Goal: Transaction & Acquisition: Purchase product/service

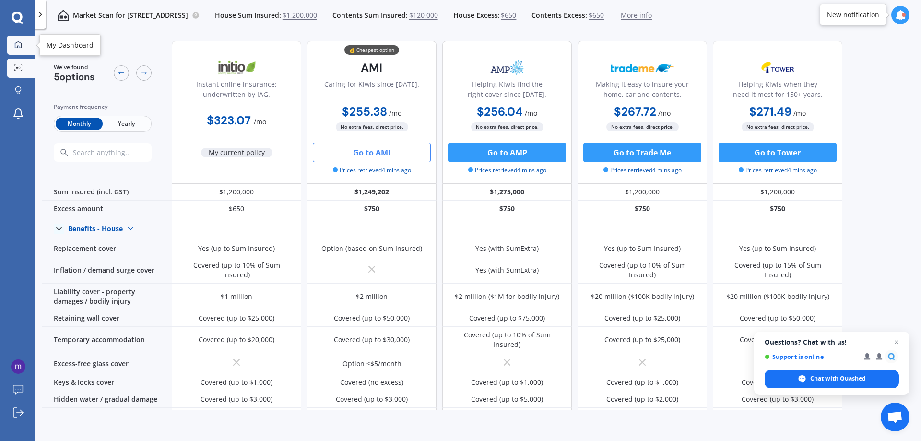
click at [17, 43] on icon at bounding box center [18, 45] width 8 height 8
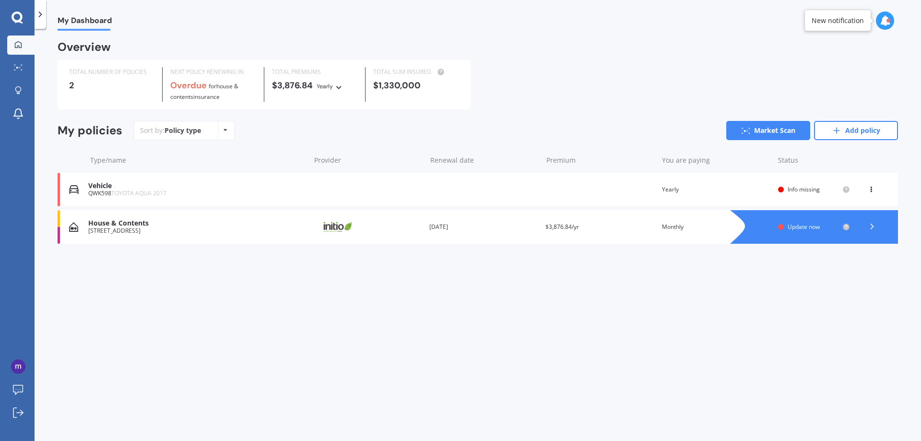
click at [870, 225] on icon at bounding box center [872, 227] width 10 height 10
click at [14, 38] on link "My Dashboard" at bounding box center [20, 44] width 27 height 19
click at [37, 10] on icon at bounding box center [40, 15] width 10 height 10
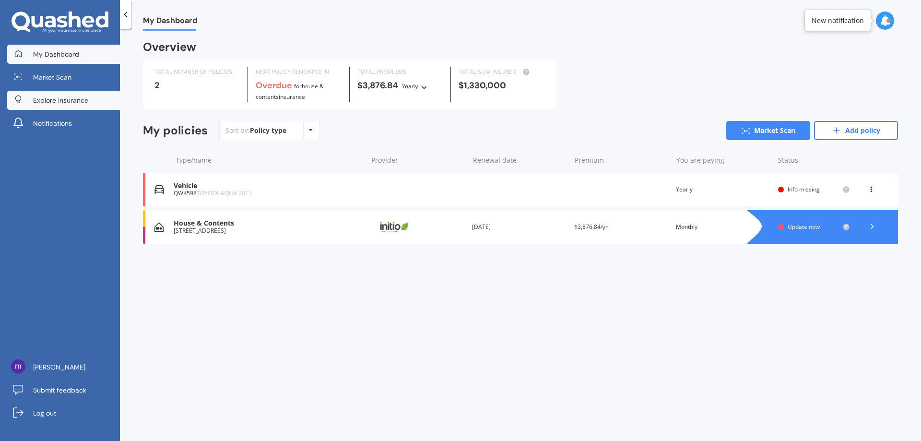
click at [57, 96] on span "Explore insurance" at bounding box center [60, 100] width 55 height 10
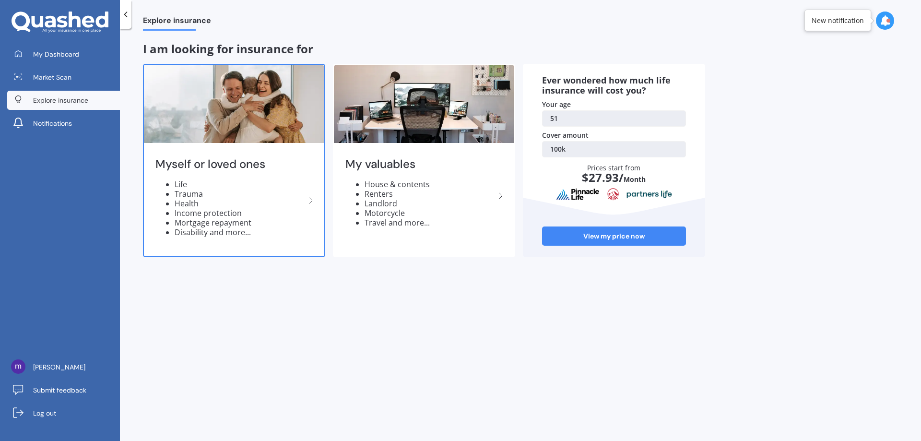
click at [182, 187] on li "Life" at bounding box center [240, 184] width 130 height 10
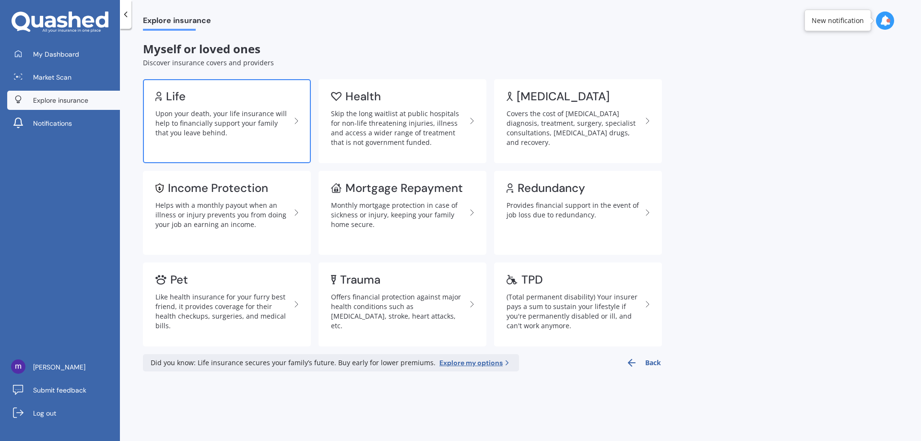
click at [180, 110] on div "Upon your death, your life insurance will help to financially support your fami…" at bounding box center [222, 123] width 135 height 29
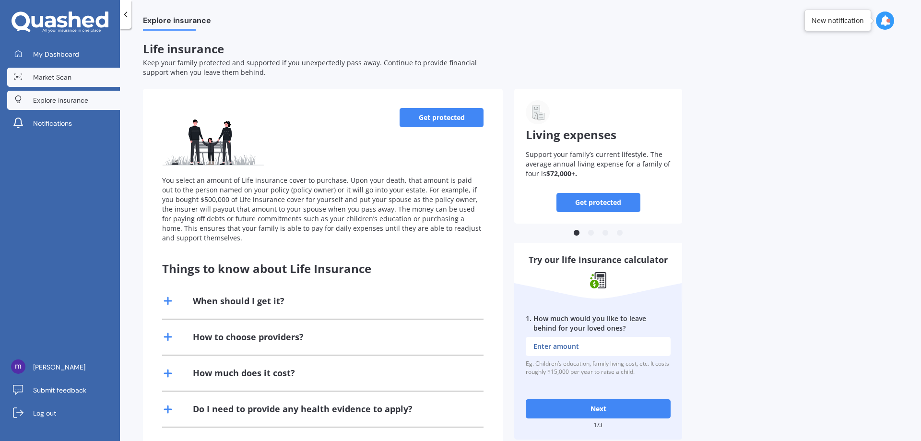
click at [62, 74] on span "Market Scan" at bounding box center [52, 77] width 38 height 10
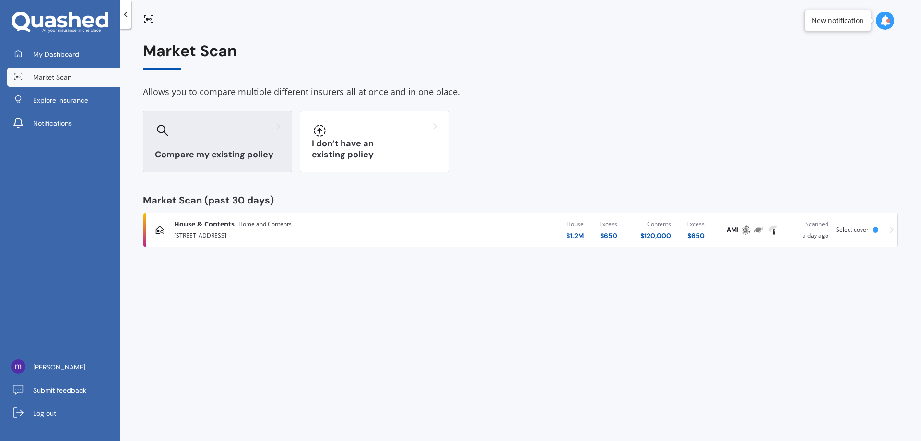
click at [232, 148] on div "Compare my existing policy" at bounding box center [217, 141] width 149 height 61
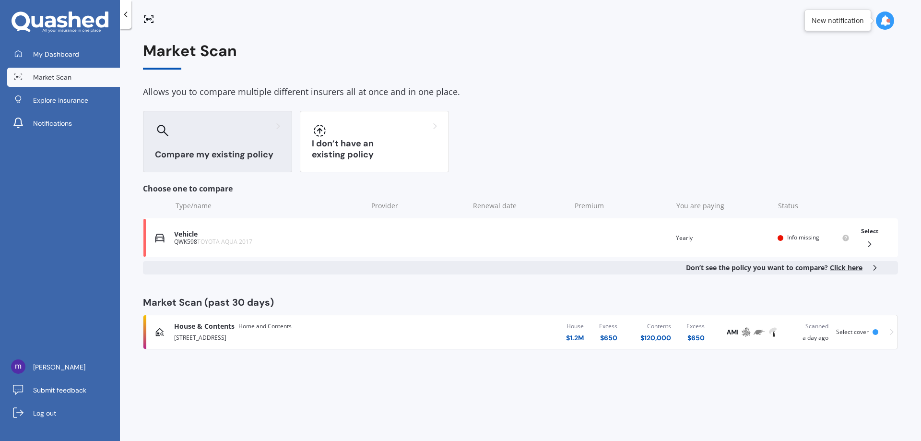
click at [890, 18] on icon at bounding box center [884, 20] width 11 height 11
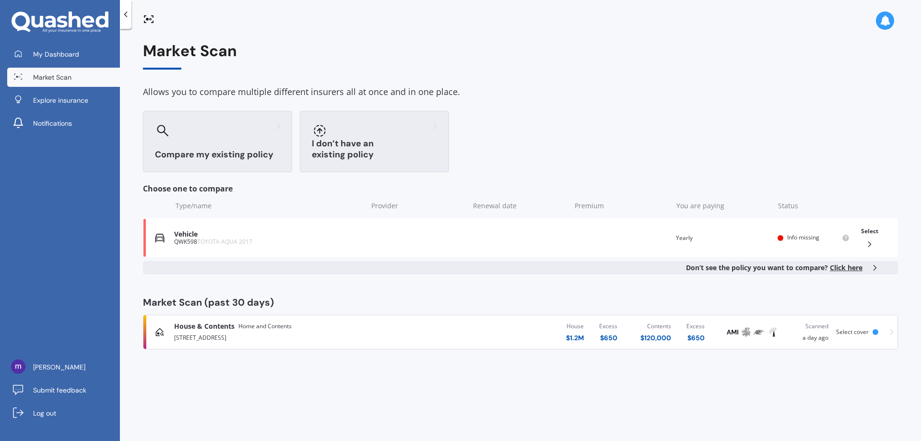
click at [349, 143] on div "I don’t have an existing policy" at bounding box center [374, 141] width 149 height 61
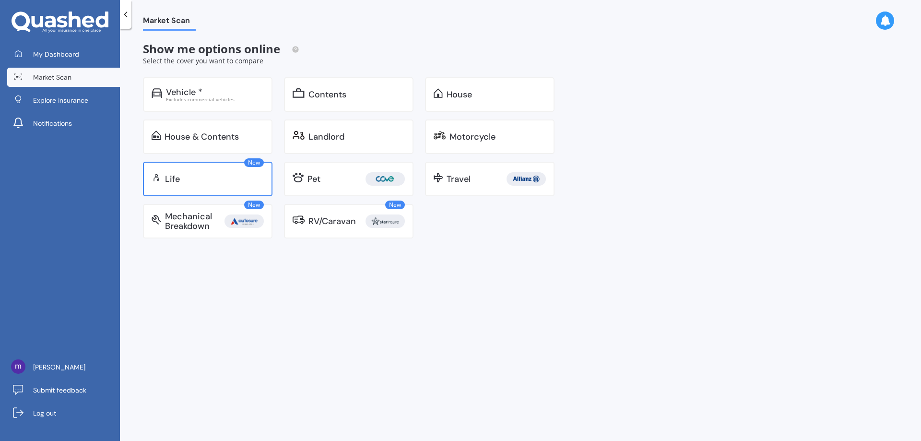
click at [182, 174] on div "Life" at bounding box center [214, 179] width 99 height 10
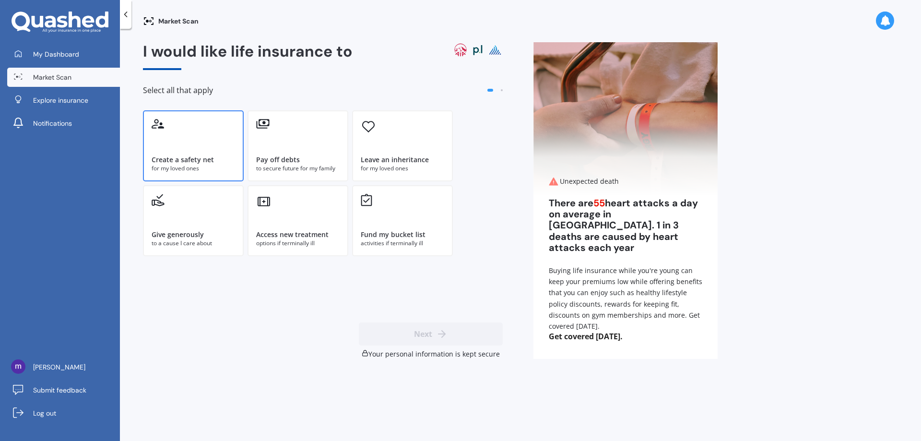
click at [186, 150] on div "Create a safety net for my loved ones" at bounding box center [193, 145] width 101 height 71
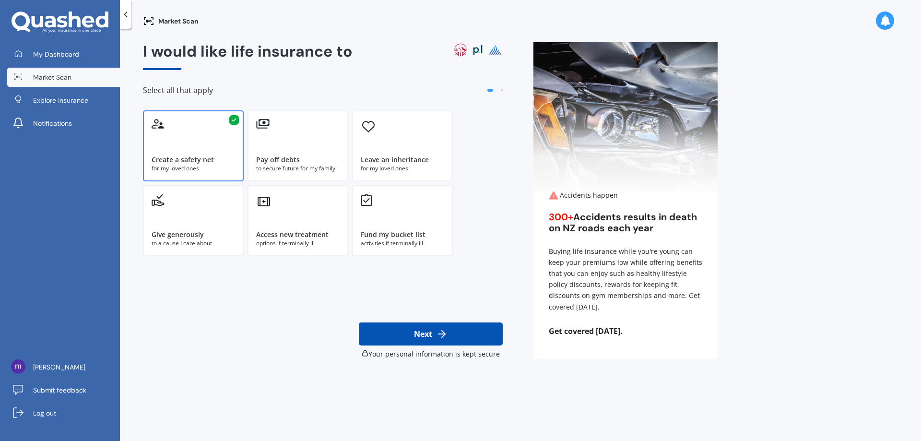
click at [446, 333] on icon at bounding box center [442, 334] width 12 height 12
select select "18"
select select "04"
select select "1974"
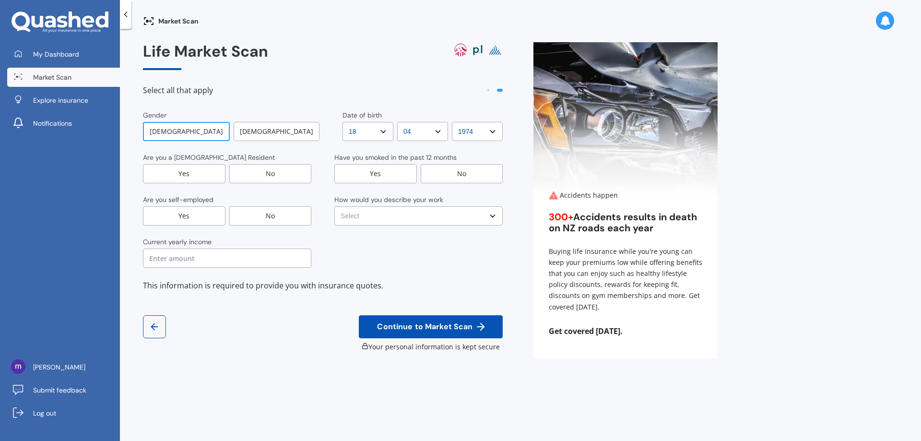
click at [453, 172] on div "No" at bounding box center [462, 173] width 82 height 19
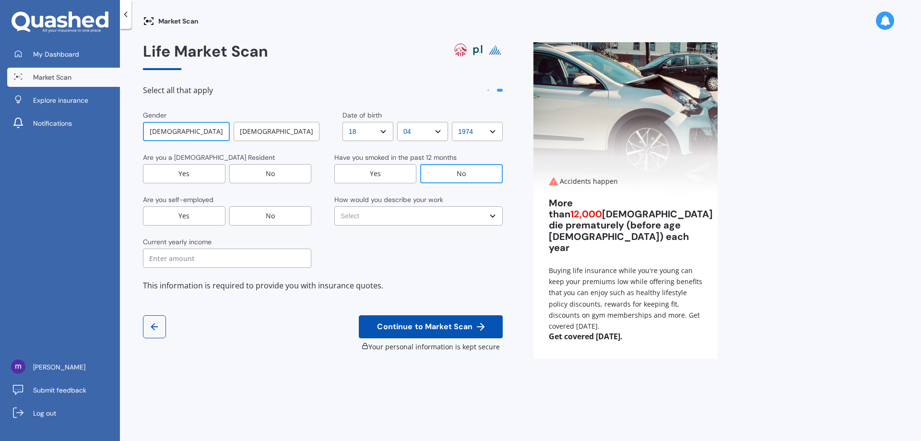
click at [177, 170] on div "Yes" at bounding box center [184, 173] width 82 height 19
click at [275, 217] on div "No" at bounding box center [270, 215] width 82 height 19
click at [385, 210] on select "Select No manual work e.g. lawyer, consultant, engineer Light manual work [PERS…" at bounding box center [418, 215] width 168 height 19
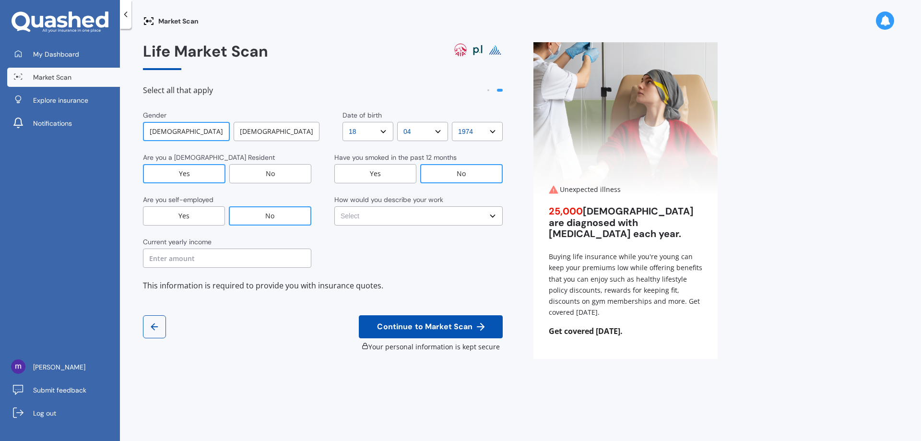
select select "No manual work e.g. lawyer, consultant, engineer"
click at [334, 206] on select "Select No manual work e.g. lawyer, consultant, engineer Light manual work [PERS…" at bounding box center [418, 215] width 168 height 19
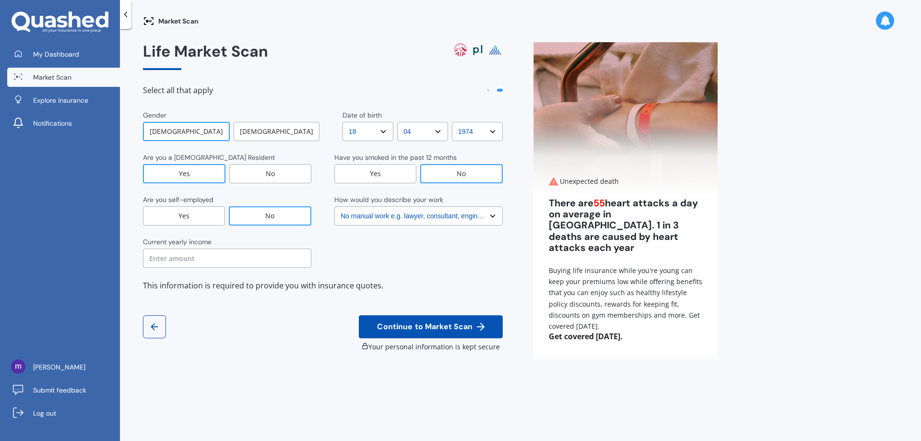
click at [231, 259] on input "text" at bounding box center [227, 257] width 168 height 19
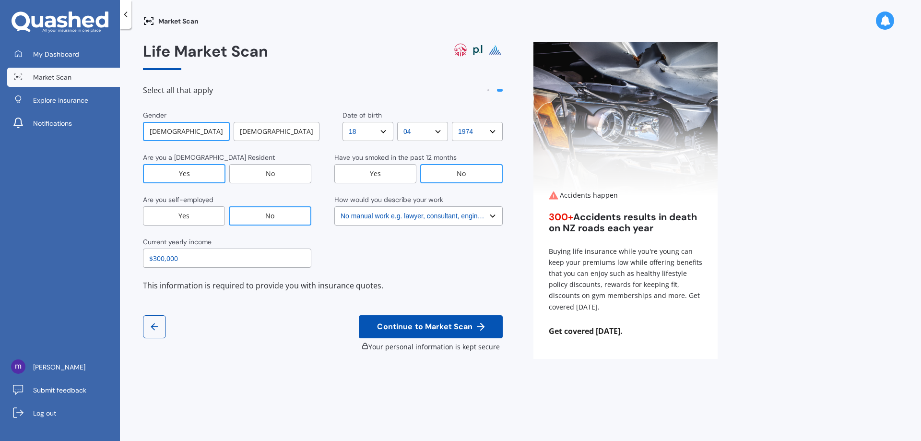
type input "$300,000"
click at [411, 322] on span "Continue to Market Scan" at bounding box center [424, 326] width 99 height 9
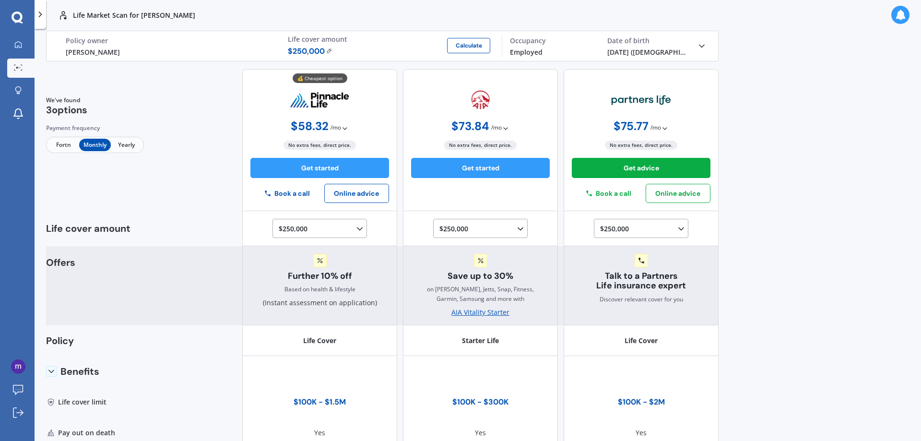
click at [351, 304] on div "Further 10% off Based on health & lifestyle (Instant assessment on application)" at bounding box center [320, 281] width 114 height 54
click at [342, 292] on div "Based on health & lifestyle" at bounding box center [319, 289] width 71 height 10
click at [335, 284] on div "Further 10% off Based on health & lifestyle (Instant assessment on application)" at bounding box center [320, 281] width 114 height 54
click at [328, 269] on div "Further 10% off Based on health & lifestyle (Instant assessment on application)" at bounding box center [320, 281] width 114 height 54
click at [316, 258] on icon at bounding box center [320, 261] width 9 height 10
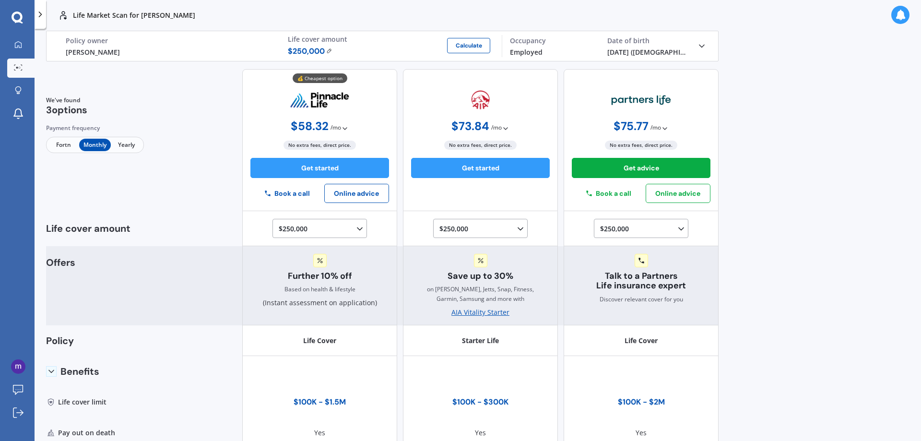
click at [330, 308] on div "Further 10% off Based on health & lifestyle (Instant assessment on application)" at bounding box center [319, 286] width 155 height 80
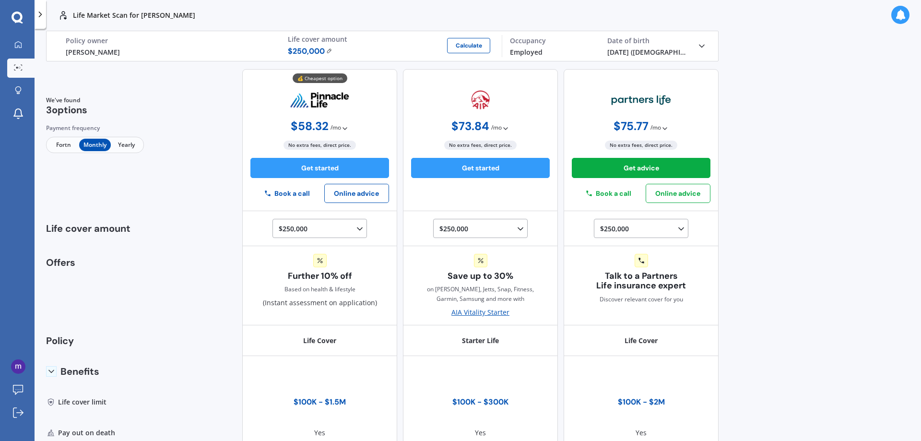
click at [59, 141] on span "Fortn" at bounding box center [63, 145] width 31 height 12
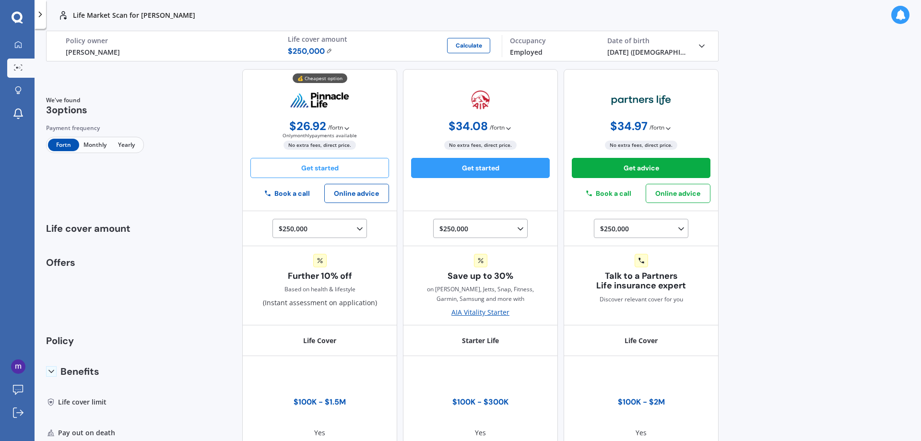
click at [320, 175] on button "Get started" at bounding box center [319, 168] width 139 height 20
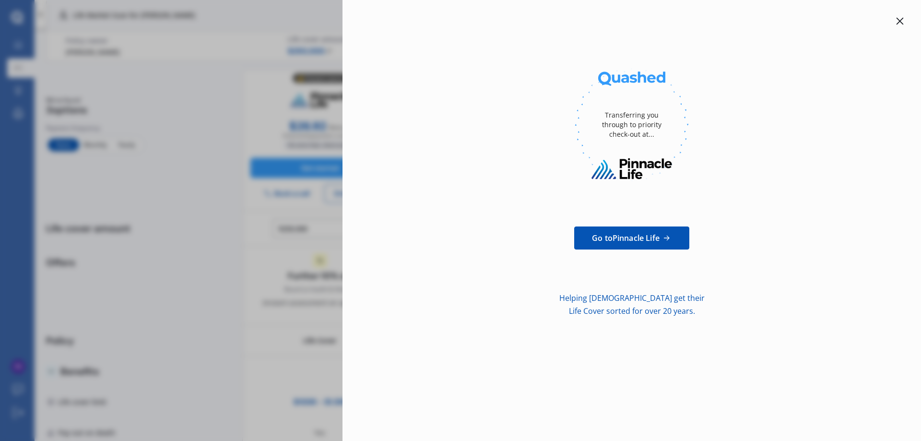
click at [902, 19] on icon at bounding box center [899, 21] width 7 height 7
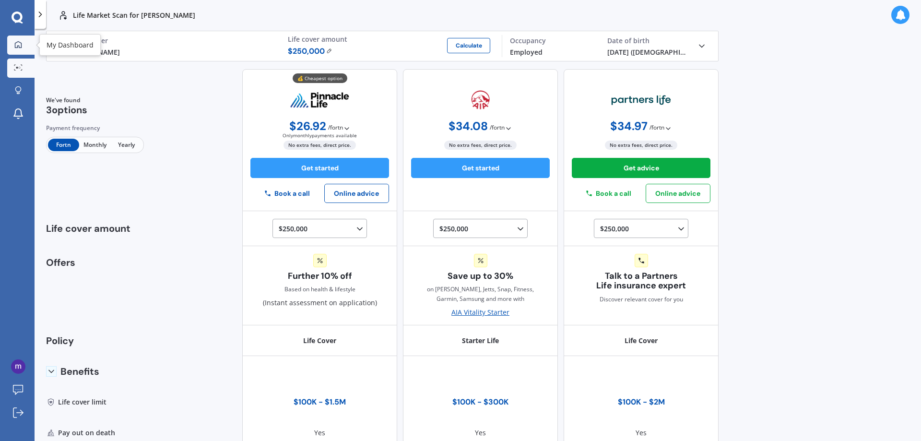
click at [13, 41] on div at bounding box center [18, 45] width 14 height 9
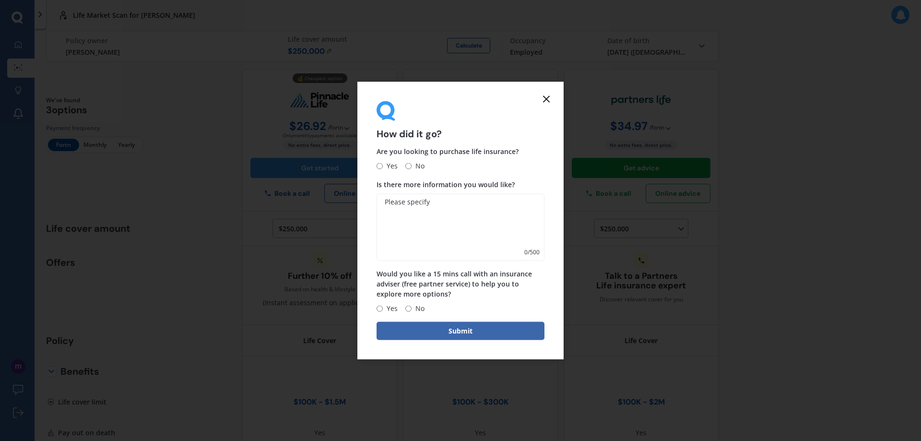
click at [544, 100] on icon at bounding box center [546, 99] width 12 height 12
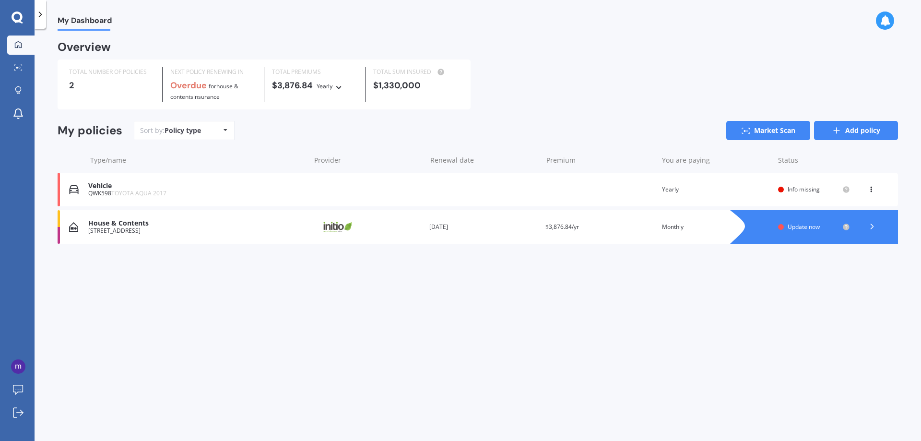
click at [834, 127] on icon at bounding box center [837, 131] width 10 height 10
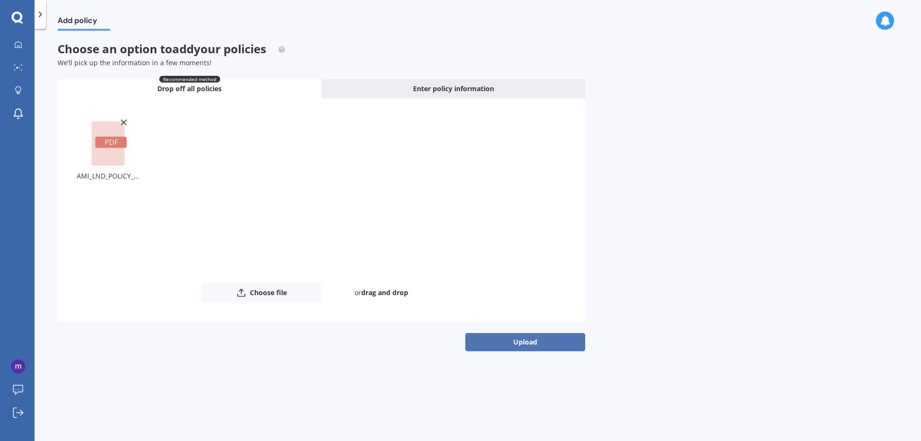
click at [543, 337] on button "Upload" at bounding box center [525, 342] width 120 height 18
